Goal: Task Accomplishment & Management: Manage account settings

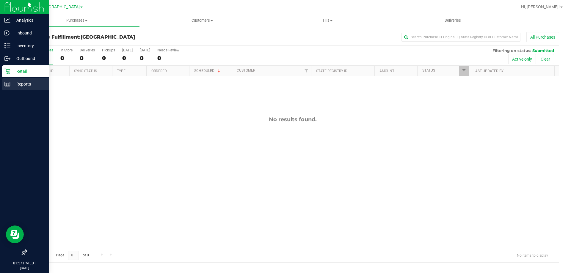
click at [6, 83] on line at bounding box center [7, 83] width 5 height 0
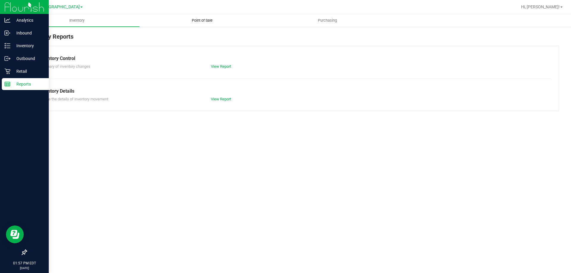
click at [198, 18] on span "Point of Sale" at bounding box center [202, 20] width 37 height 5
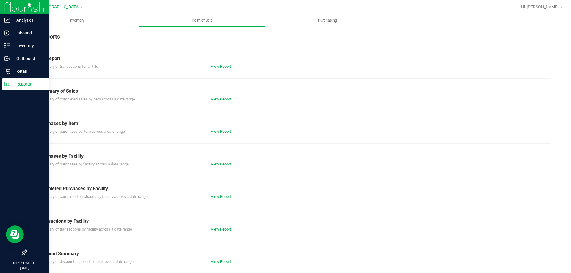
click at [222, 66] on link "View Report" at bounding box center [221, 66] width 20 height 4
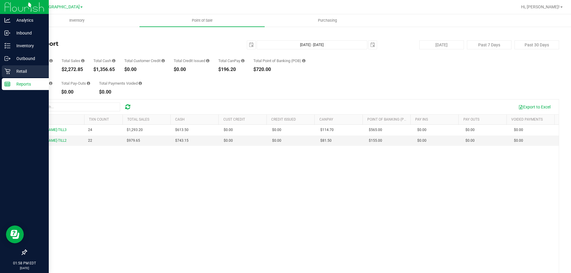
click at [23, 72] on p "Retail" at bounding box center [28, 71] width 36 height 7
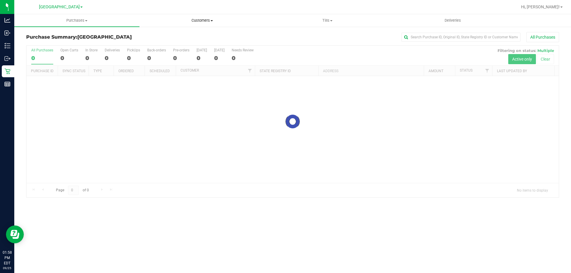
click at [205, 21] on span "Customers" at bounding box center [202, 20] width 125 height 5
click at [172, 34] on span "All customers" at bounding box center [160, 35] width 43 height 5
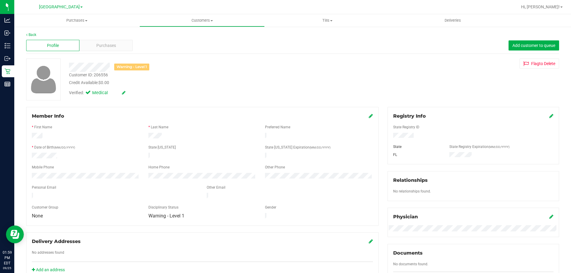
click at [369, 117] on icon at bounding box center [371, 116] width 4 height 5
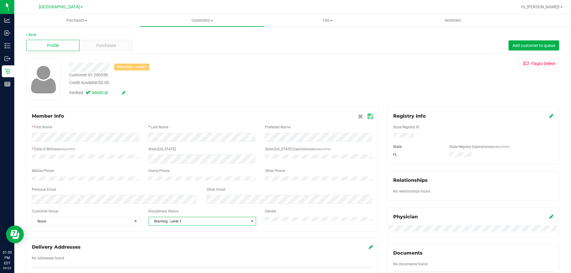
click at [250, 224] on span "select" at bounding box center [252, 221] width 5 height 5
click at [160, 262] on li "Banned" at bounding box center [201, 261] width 106 height 9
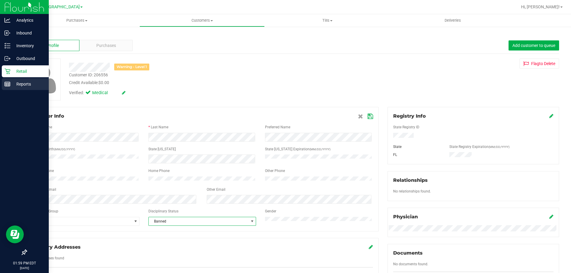
click at [13, 82] on p "Reports" at bounding box center [28, 84] width 36 height 7
